Goal: Information Seeking & Learning: Learn about a topic

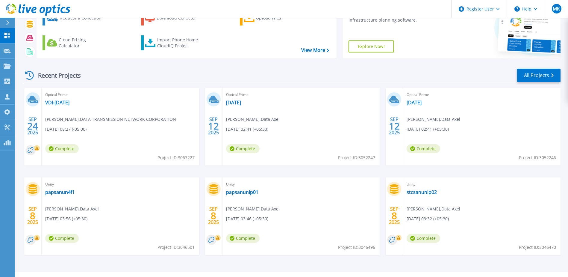
scroll to position [55, 0]
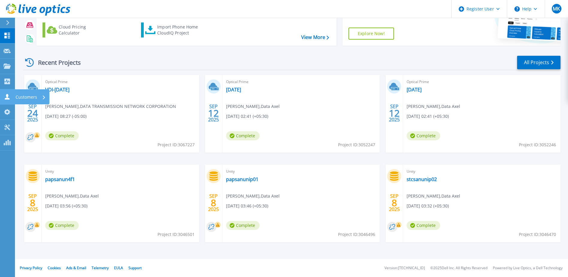
click at [18, 96] on p "Customers" at bounding box center [27, 97] width 22 height 16
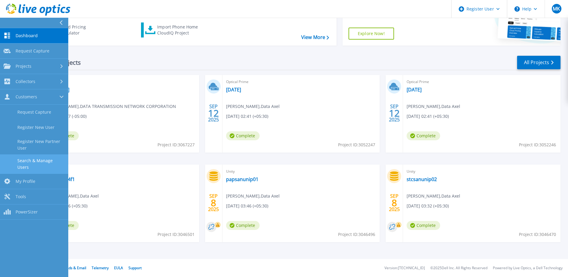
click at [27, 157] on link "Search & Manage Users" at bounding box center [34, 163] width 68 height 19
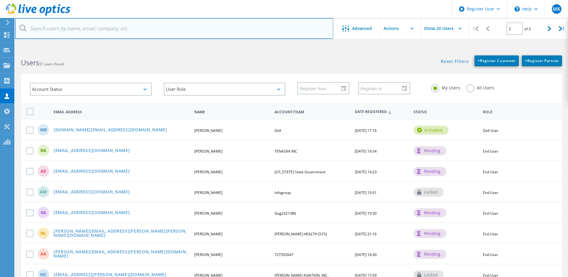
click at [93, 34] on input "text" at bounding box center [174, 28] width 318 height 21
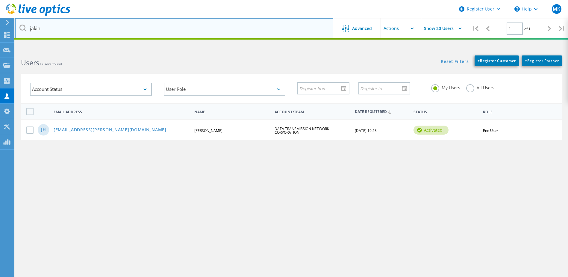
type input "jakin"
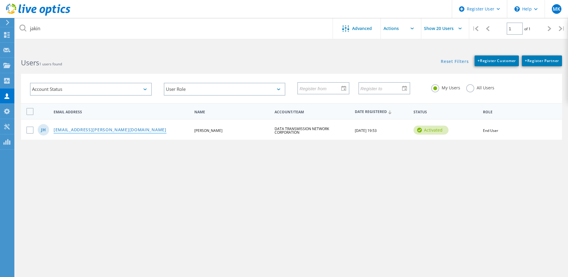
click at [70, 132] on link "[EMAIL_ADDRESS][PERSON_NAME][DOMAIN_NAME]" at bounding box center [110, 130] width 113 height 5
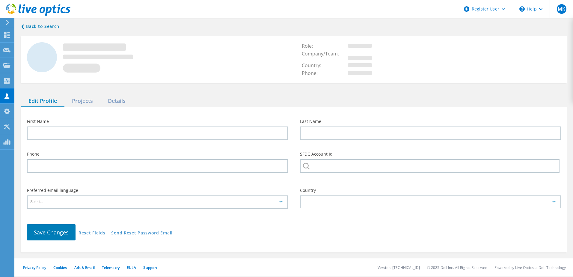
type input "Jakin"
type input "Heusinkveld"
type input "DATA TRANSMISSION NETWORK CORPORATION"
type input "English"
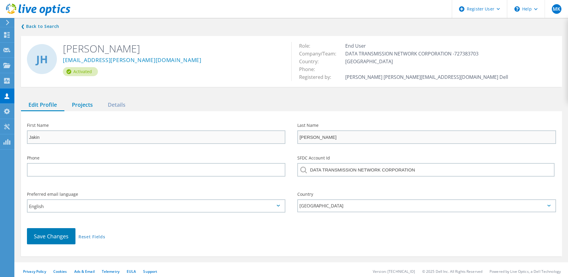
click at [87, 108] on div "Projects" at bounding box center [82, 105] width 36 height 12
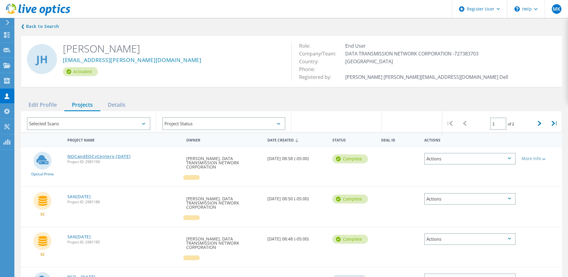
click at [124, 157] on link "NOCandEOCvCenters-[DATE]" at bounding box center [98, 156] width 63 height 4
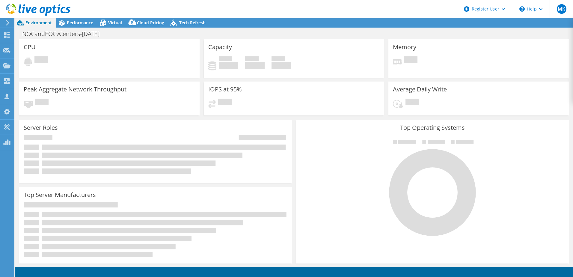
select select "USEast"
select select "USD"
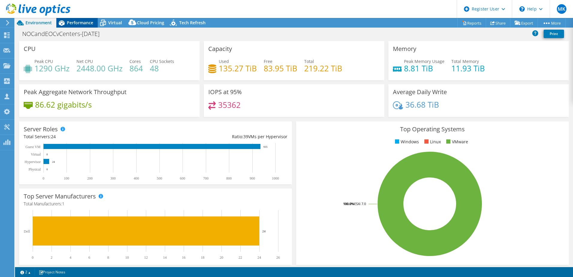
click at [83, 22] on span "Performance" at bounding box center [80, 23] width 26 height 6
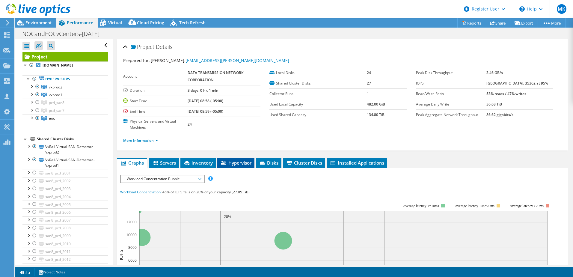
click at [234, 163] on span "Hypervisor" at bounding box center [235, 163] width 31 height 6
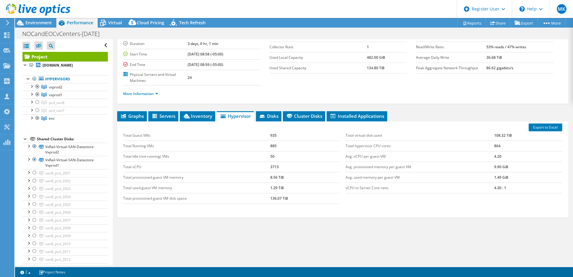
scroll to position [53, 0]
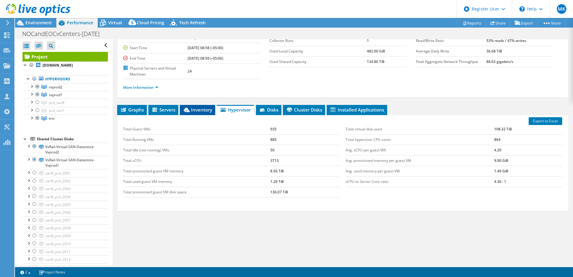
click at [205, 111] on span "Inventory" at bounding box center [197, 110] width 29 height 6
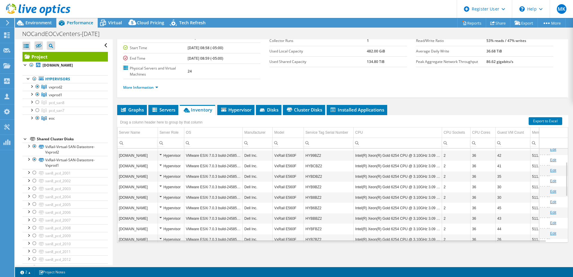
scroll to position [108, 0]
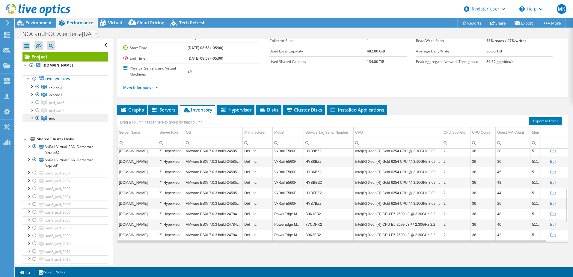
click at [70, 120] on link "eoc" at bounding box center [64, 118] width 85 height 8
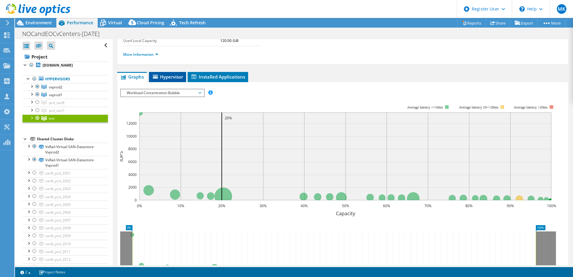
click at [176, 80] on li "Hypervisor" at bounding box center [167, 77] width 37 height 10
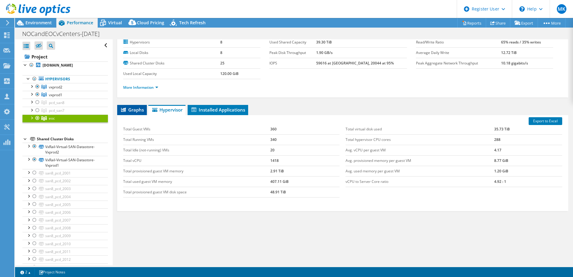
click at [141, 110] on span "Graphs" at bounding box center [132, 110] width 24 height 6
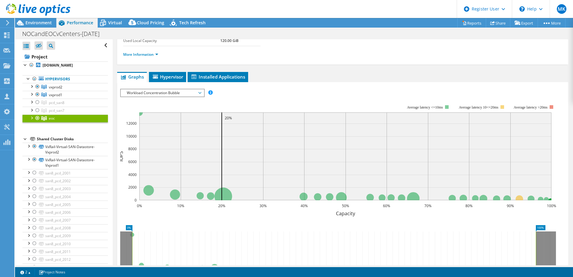
click at [173, 90] on span "Workload Concentration Bubble" at bounding box center [162, 92] width 77 height 7
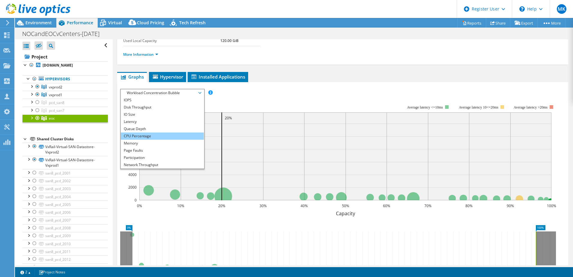
click at [153, 134] on li "CPU Percentage" at bounding box center [162, 135] width 83 height 7
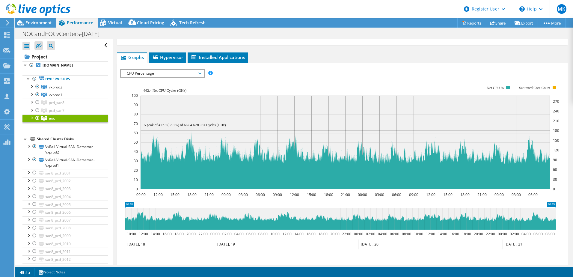
scroll to position [83, 0]
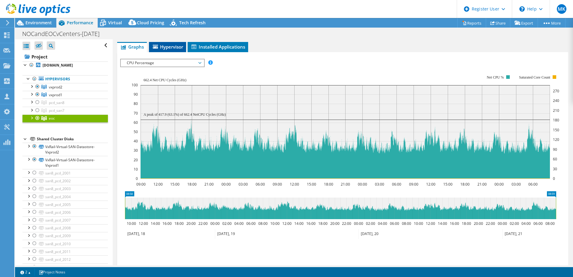
click at [168, 44] on span "Hypervisor" at bounding box center [167, 47] width 31 height 6
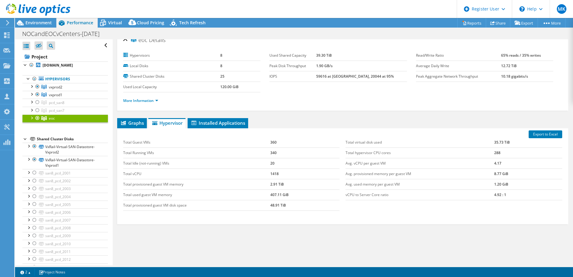
scroll to position [0, 0]
